Goal: Information Seeking & Learning: Learn about a topic

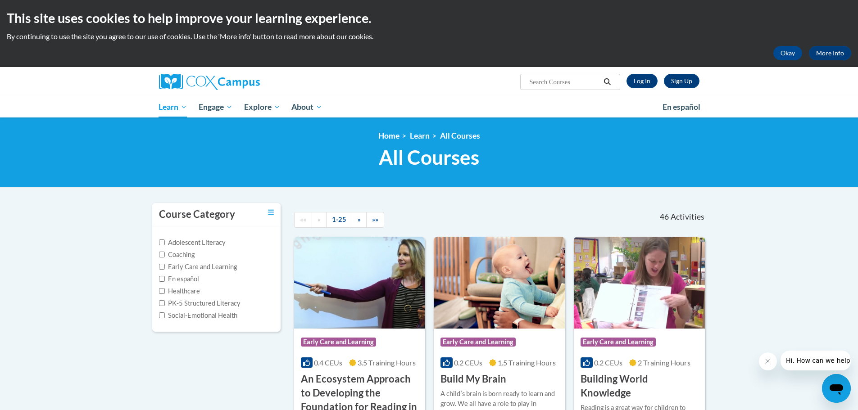
click at [568, 82] on input "Search..." at bounding box center [564, 82] width 72 height 11
type input "newborn hearing screening"
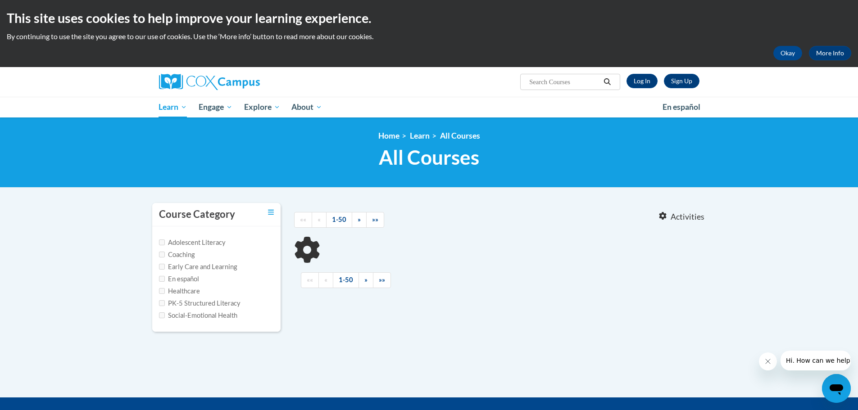
type input "newborn hearing screening"
